Goal: Information Seeking & Learning: Learn about a topic

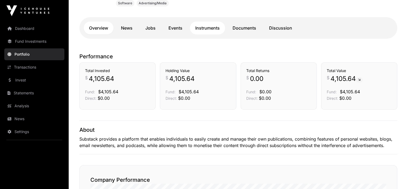
scroll to position [107, 0]
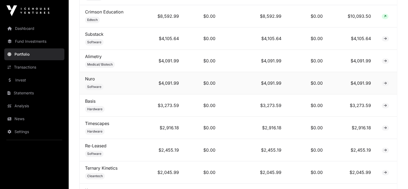
scroll to position [281, 0]
click at [89, 101] on link "Basis" at bounding box center [90, 100] width 10 height 5
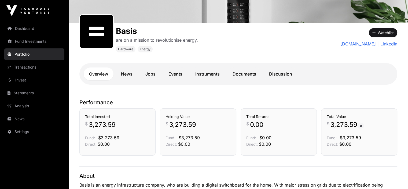
scroll to position [70, 0]
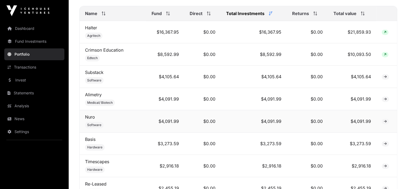
scroll to position [252, 0]
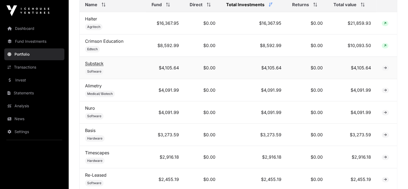
click at [96, 65] on link "Substack" at bounding box center [94, 63] width 19 height 5
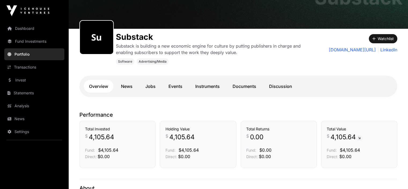
scroll to position [66, 0]
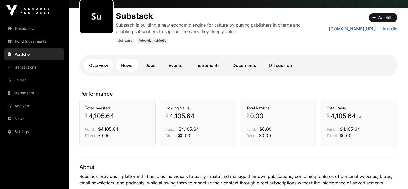
click at [129, 66] on link "News" at bounding box center [127, 65] width 22 height 13
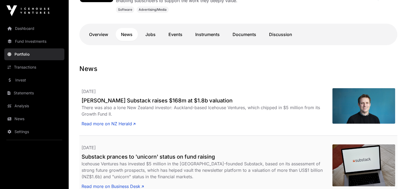
scroll to position [60, 0]
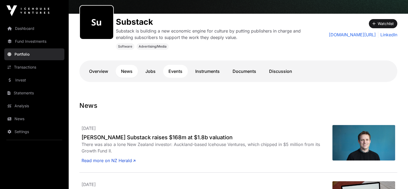
click at [172, 71] on link "Events" at bounding box center [175, 71] width 25 height 13
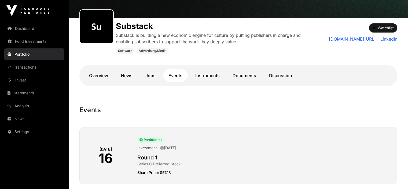
scroll to position [52, 0]
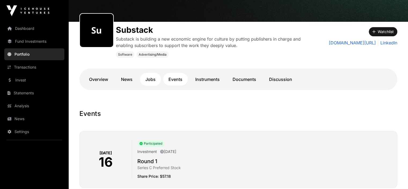
click at [152, 79] on link "Jobs" at bounding box center [150, 79] width 21 height 13
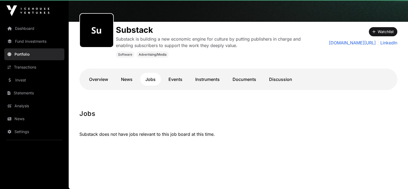
scroll to position [51, 0]
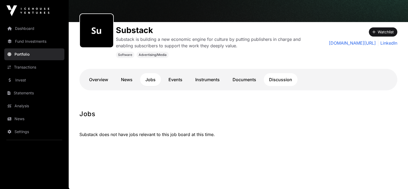
click at [277, 81] on link "Discussion" at bounding box center [281, 79] width 34 height 13
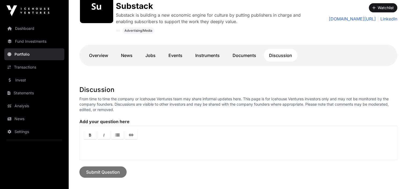
scroll to position [76, 0]
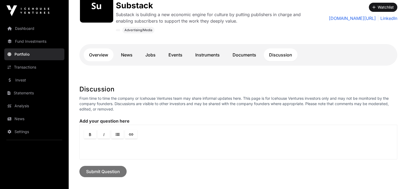
click at [98, 50] on link "Overview" at bounding box center [99, 54] width 30 height 13
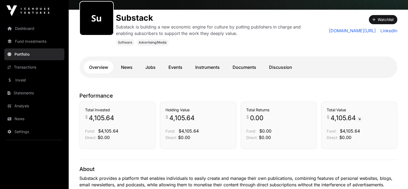
scroll to position [63, 0]
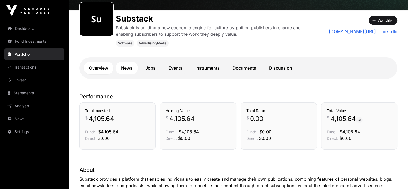
click at [126, 69] on link "News" at bounding box center [127, 67] width 22 height 13
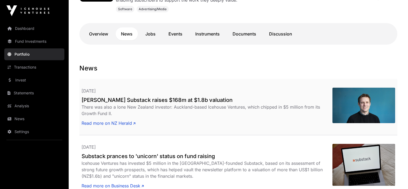
scroll to position [97, 0]
click at [112, 122] on link "Read more on NZ Herald" at bounding box center [109, 122] width 54 height 6
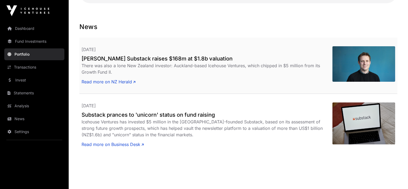
scroll to position [139, 0]
click at [112, 80] on link "Read more on NZ Herald" at bounding box center [109, 81] width 54 height 6
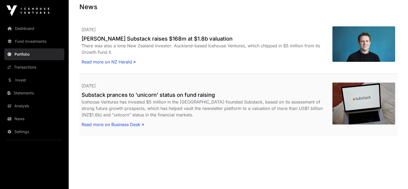
scroll to position [161, 0]
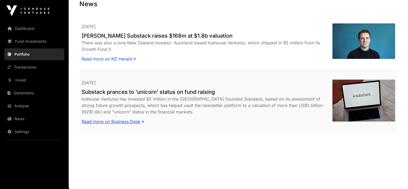
click at [122, 122] on link "Read more on Business Desk" at bounding box center [113, 121] width 62 height 6
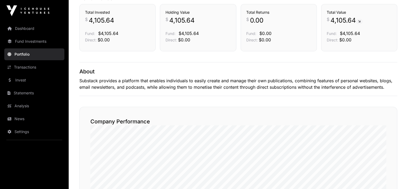
scroll to position [63, 0]
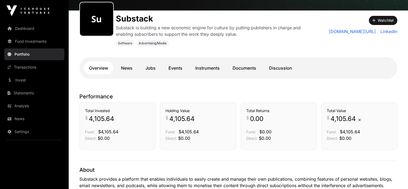
scroll to position [76, 0]
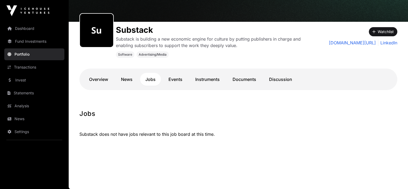
scroll to position [51, 0]
click at [22, 54] on link "Portfolio" at bounding box center [34, 54] width 60 height 12
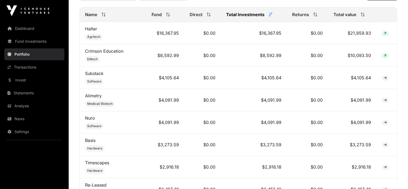
scroll to position [248, 0]
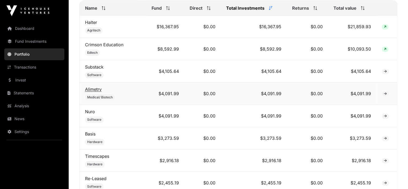
click at [96, 89] on link "Alimetry" at bounding box center [93, 88] width 17 height 5
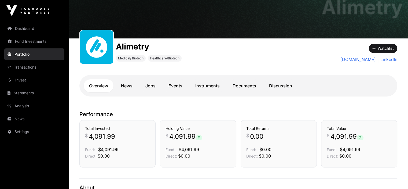
scroll to position [35, 0]
click at [129, 87] on link "News" at bounding box center [127, 85] width 22 height 13
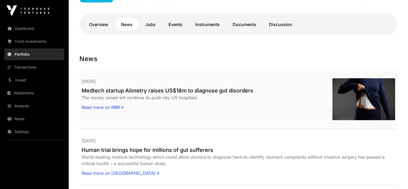
scroll to position [96, 0]
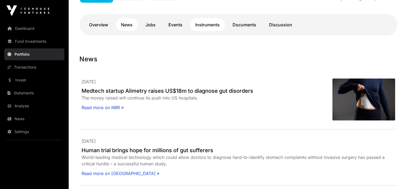
click at [212, 22] on link "Instruments" at bounding box center [207, 24] width 35 height 13
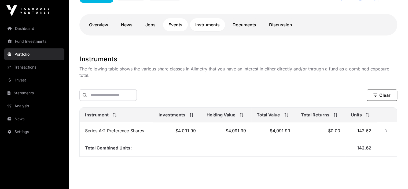
click at [175, 24] on link "Events" at bounding box center [175, 24] width 25 height 13
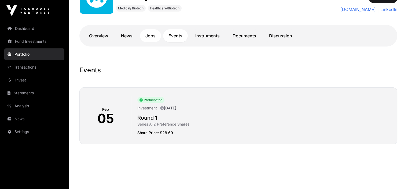
click at [150, 35] on link "Jobs" at bounding box center [150, 35] width 21 height 13
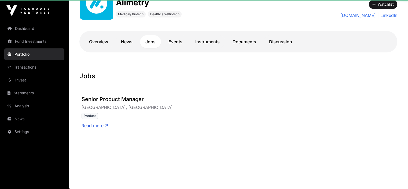
scroll to position [79, 0]
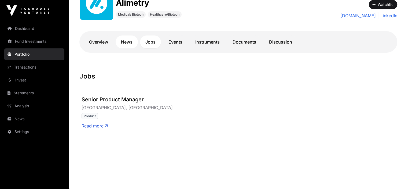
click at [129, 39] on link "News" at bounding box center [127, 41] width 22 height 13
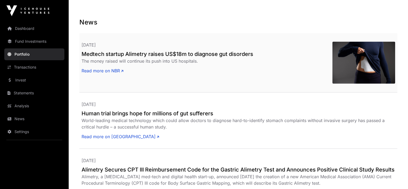
scroll to position [131, 0]
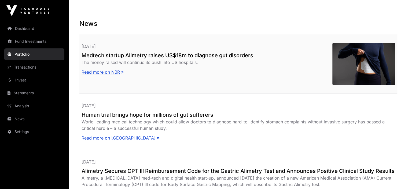
click at [111, 72] on link "Read more on NBR" at bounding box center [103, 72] width 42 height 6
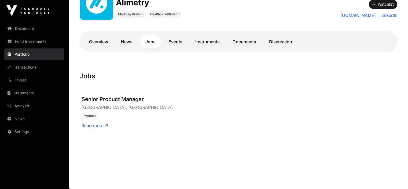
scroll to position [79, 0]
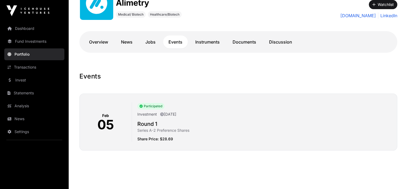
scroll to position [85, 0]
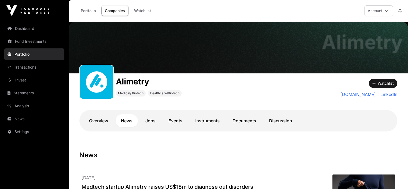
scroll to position [96, 0]
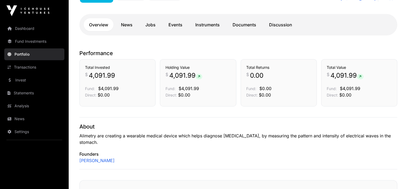
scroll to position [35, 0]
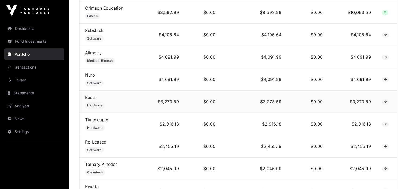
scroll to position [292, 0]
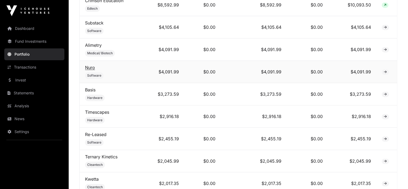
click at [92, 70] on link "Nuro" at bounding box center [90, 67] width 10 height 5
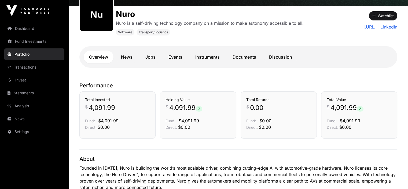
scroll to position [68, 0]
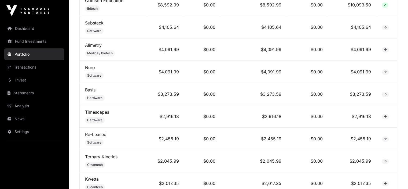
scroll to position [51, 0]
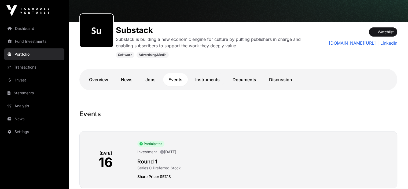
scroll to position [52, 0]
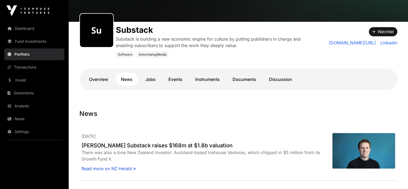
scroll to position [60, 0]
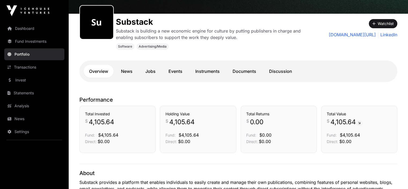
scroll to position [66, 0]
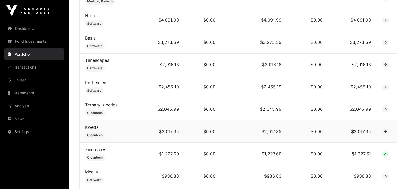
scroll to position [345, 0]
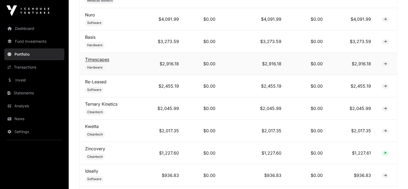
click at [93, 60] on link "Timescapes" at bounding box center [97, 59] width 24 height 5
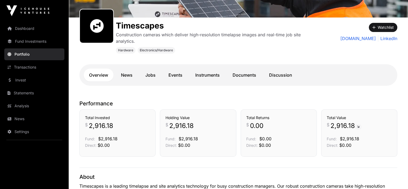
scroll to position [72, 0]
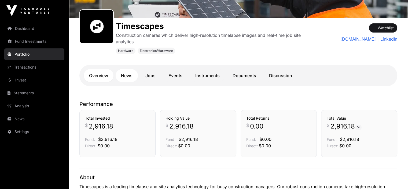
click at [128, 75] on link "News" at bounding box center [127, 75] width 22 height 13
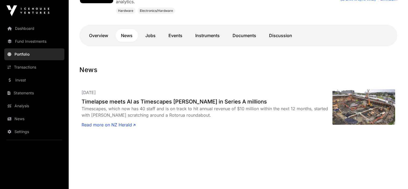
scroll to position [112, 0]
click at [121, 122] on link "Read more on NZ Herald" at bounding box center [109, 125] width 54 height 6
click at [150, 34] on link "Jobs" at bounding box center [150, 35] width 21 height 13
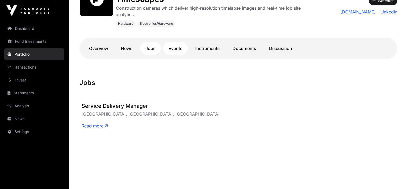
click at [175, 48] on link "Events" at bounding box center [175, 48] width 25 height 13
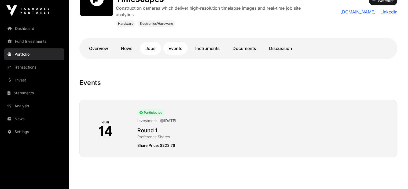
click at [154, 47] on link "Jobs" at bounding box center [150, 48] width 21 height 13
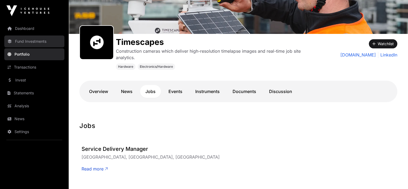
scroll to position [56, 0]
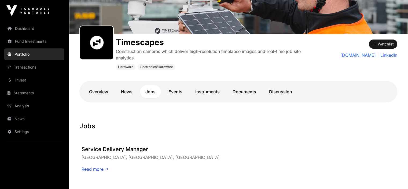
scroll to position [112, 0]
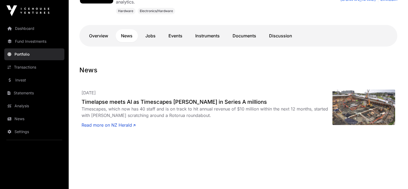
scroll to position [72, 0]
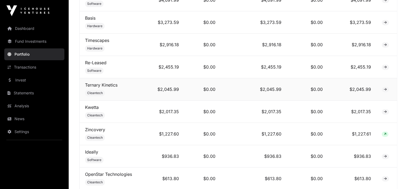
scroll to position [364, 0]
click at [103, 64] on link "Re-Leased" at bounding box center [95, 62] width 21 height 5
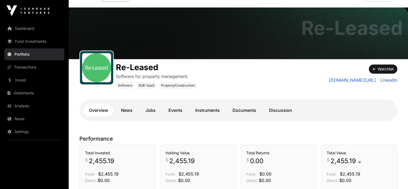
scroll to position [14, 0]
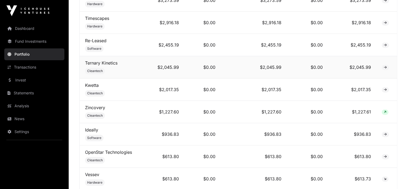
scroll to position [386, 0]
click at [113, 63] on link "Ternary Kinetics" at bounding box center [101, 62] width 32 height 5
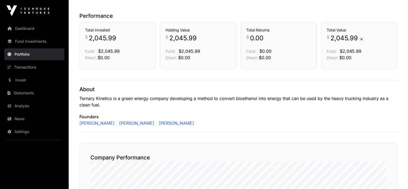
scroll to position [128, 0]
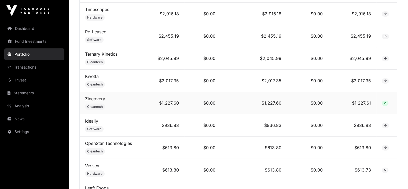
scroll to position [396, 0]
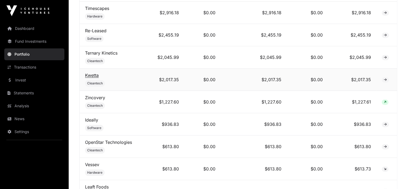
click at [91, 74] on link "Kwetta" at bounding box center [92, 74] width 14 height 5
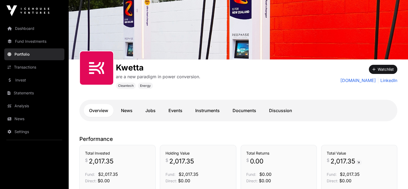
scroll to position [31, 0]
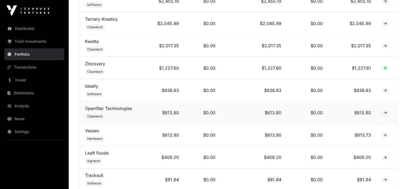
scroll to position [430, 0]
click at [95, 70] on span "Cleantech" at bounding box center [95, 71] width 16 height 4
click at [93, 63] on link "Zincovery" at bounding box center [95, 63] width 20 height 5
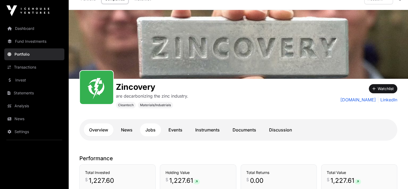
scroll to position [13, 0]
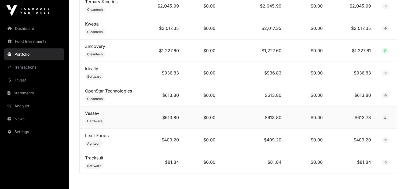
scroll to position [436, 0]
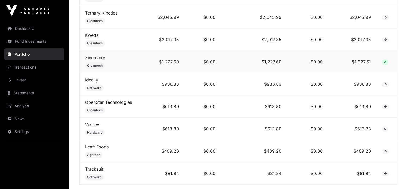
click at [96, 57] on link "Zincovery" at bounding box center [95, 57] width 20 height 5
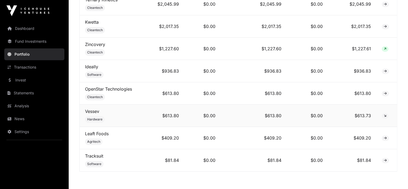
scroll to position [454, 0]
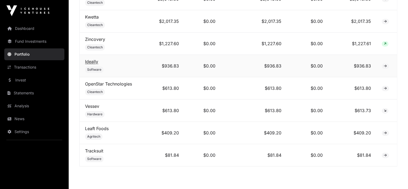
click at [93, 61] on link "Ideally" at bounding box center [91, 61] width 13 height 5
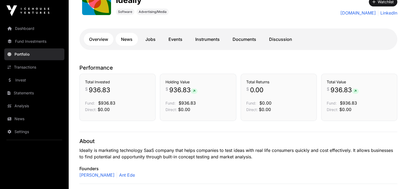
scroll to position [99, 0]
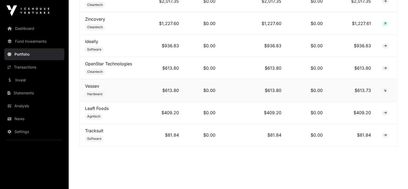
scroll to position [475, 0]
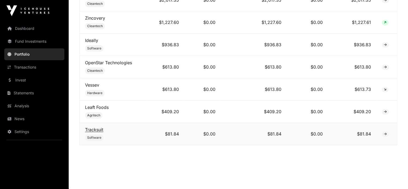
click at [101, 128] on link "Tracksuit" at bounding box center [94, 129] width 18 height 5
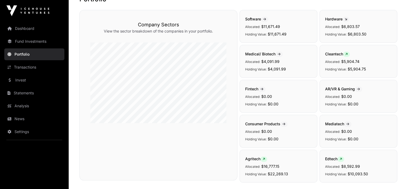
scroll to position [0, 0]
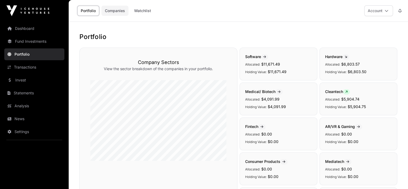
click at [119, 8] on link "Companies" at bounding box center [114, 11] width 27 height 10
click at [113, 10] on link "Companies" at bounding box center [114, 11] width 27 height 10
click at [148, 12] on link "Watchlist" at bounding box center [143, 11] width 24 height 10
click at [27, 24] on link "Dashboard" at bounding box center [34, 29] width 60 height 12
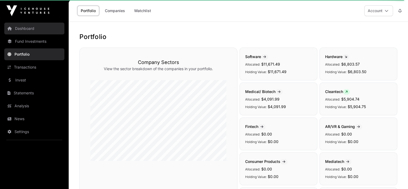
click at [25, 26] on link "Dashboard" at bounding box center [34, 29] width 60 height 12
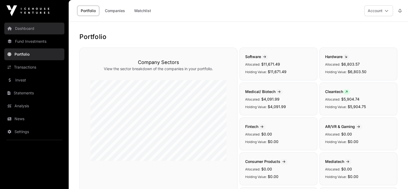
click at [26, 29] on link "Dashboard" at bounding box center [34, 29] width 60 height 12
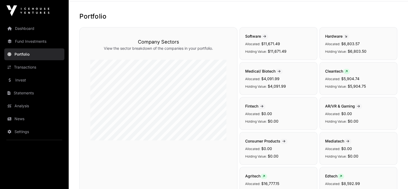
scroll to position [21, 0]
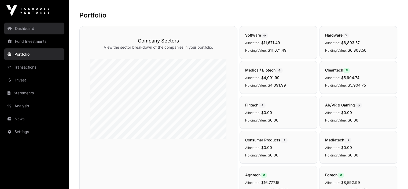
click at [29, 27] on link "Dashboard" at bounding box center [34, 29] width 60 height 12
click at [24, 27] on link "Dashboard" at bounding box center [34, 29] width 60 height 12
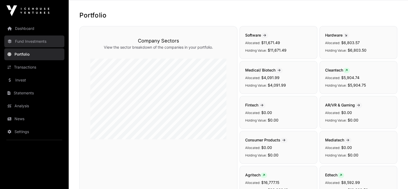
click at [27, 40] on link "Fund Investments" at bounding box center [34, 41] width 60 height 12
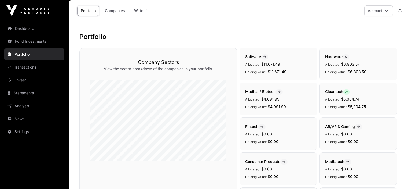
scroll to position [21, 0]
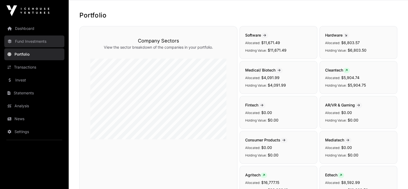
click at [29, 39] on link "Fund Investments" at bounding box center [34, 41] width 60 height 12
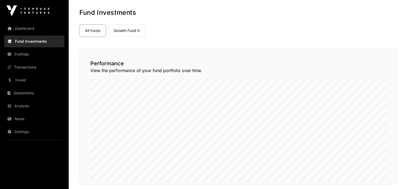
scroll to position [24, 0]
click at [33, 103] on link "Analysis" at bounding box center [34, 106] width 60 height 12
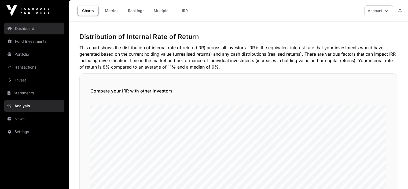
click at [31, 29] on link "Dashboard" at bounding box center [34, 29] width 60 height 12
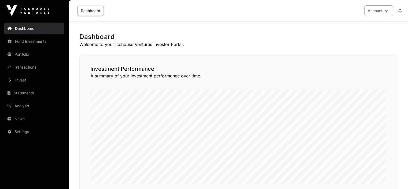
click at [386, 12] on icon at bounding box center [387, 11] width 4 height 4
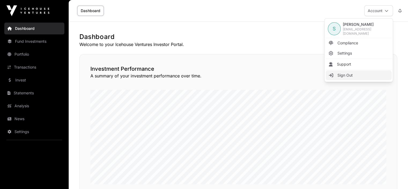
click at [346, 72] on span "Sign Out" at bounding box center [345, 74] width 15 height 5
